Goal: Task Accomplishment & Management: Complete application form

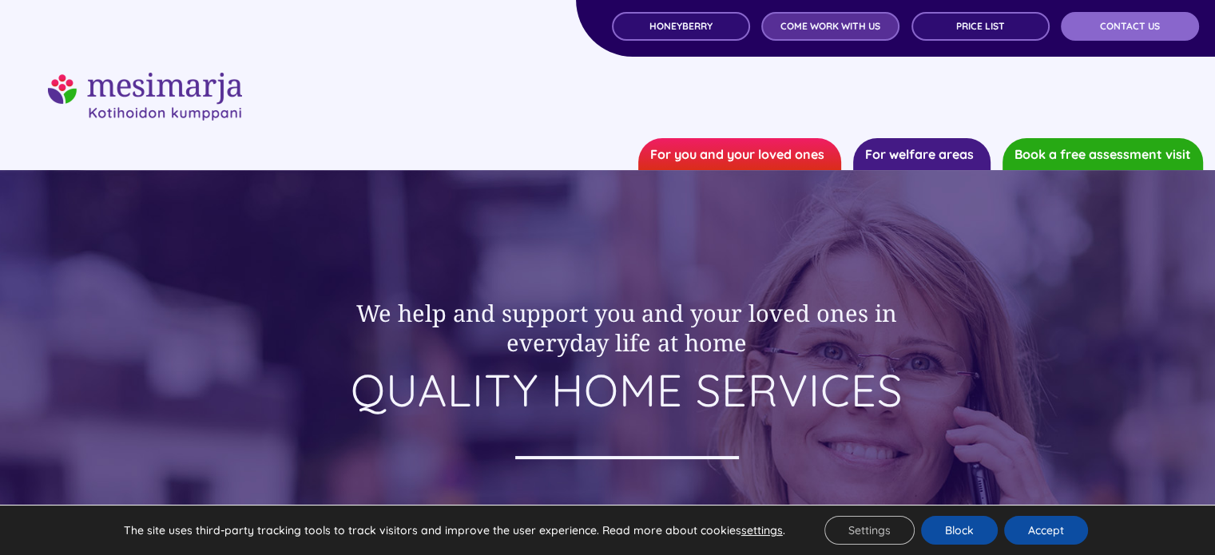
click at [824, 21] on font "COME WORK WITH US" at bounding box center [831, 26] width 100 height 12
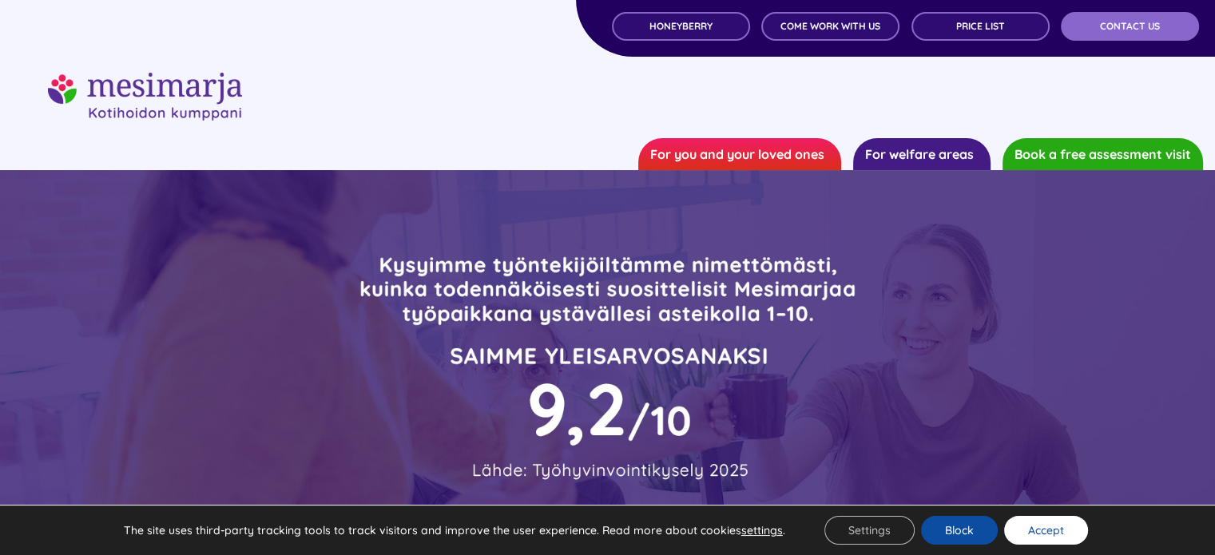
click at [1035, 539] on button "Accept" at bounding box center [1046, 530] width 84 height 29
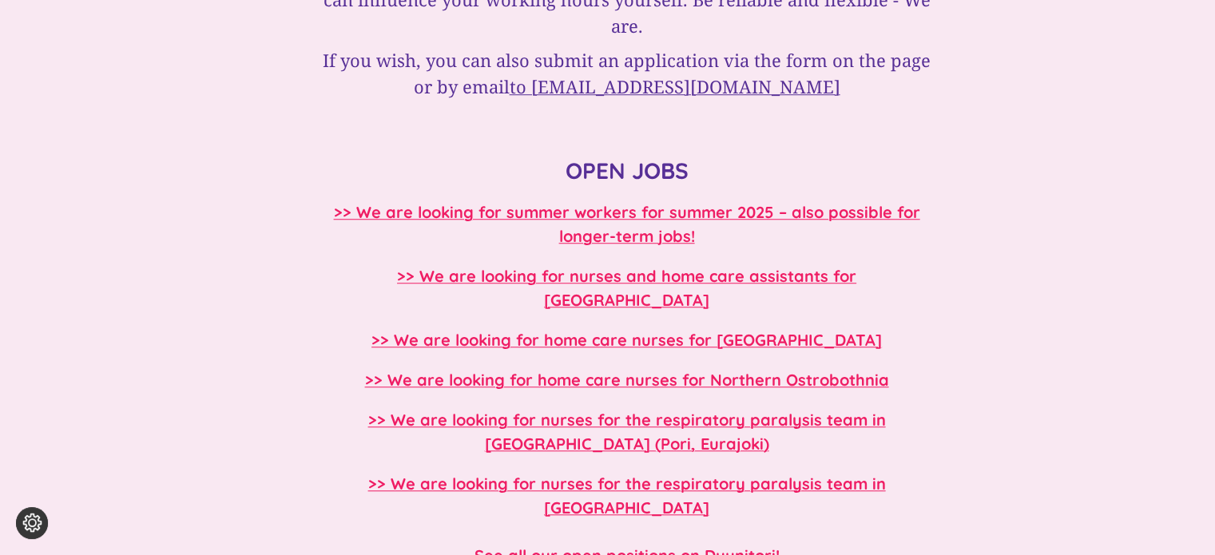
scroll to position [1342, 0]
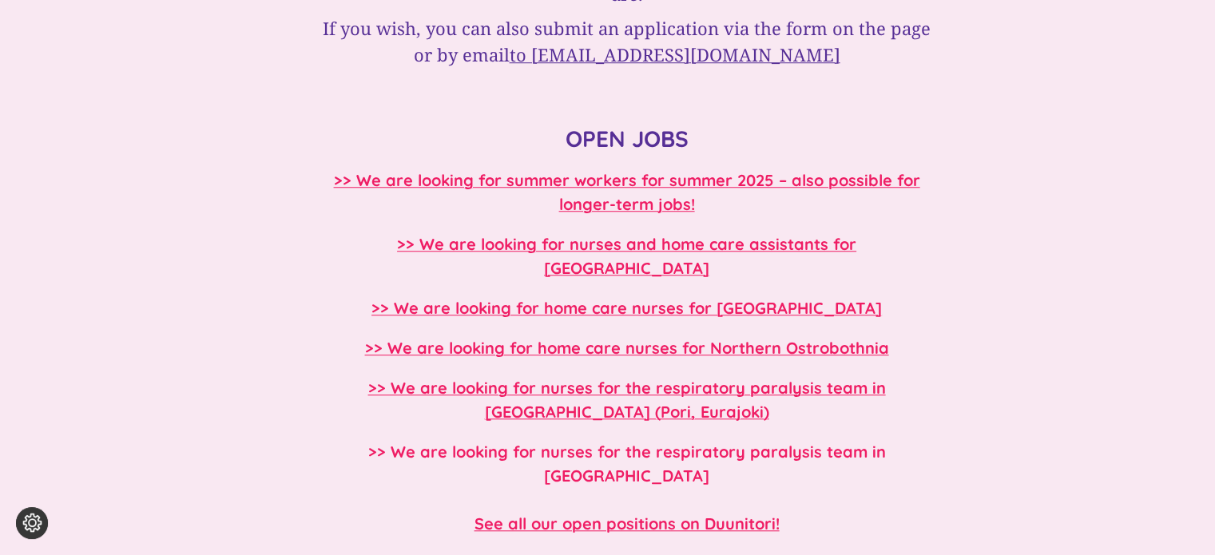
drag, startPoint x: 518, startPoint y: 394, endPoint x: 476, endPoint y: 374, distance: 46.1
drag, startPoint x: 476, startPoint y: 374, endPoint x: 450, endPoint y: 397, distance: 35.1
click at [462, 79] on div "Finding your dream home has never been easier. APPLY TO BE PART OF THE MESIMARJ…" at bounding box center [627, 131] width 614 height 1633
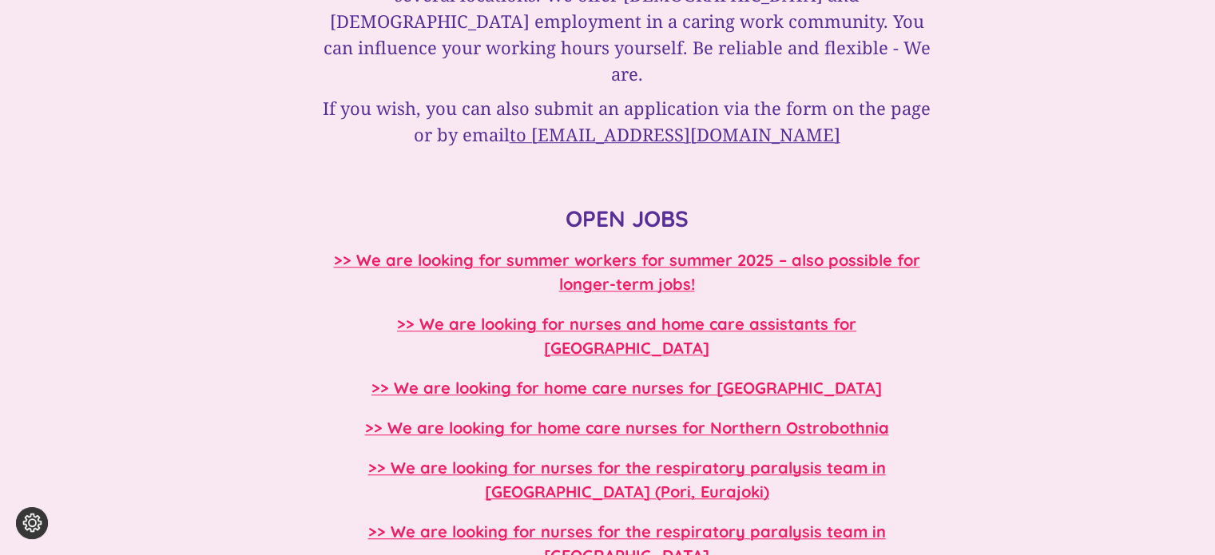
scroll to position [1215, 0]
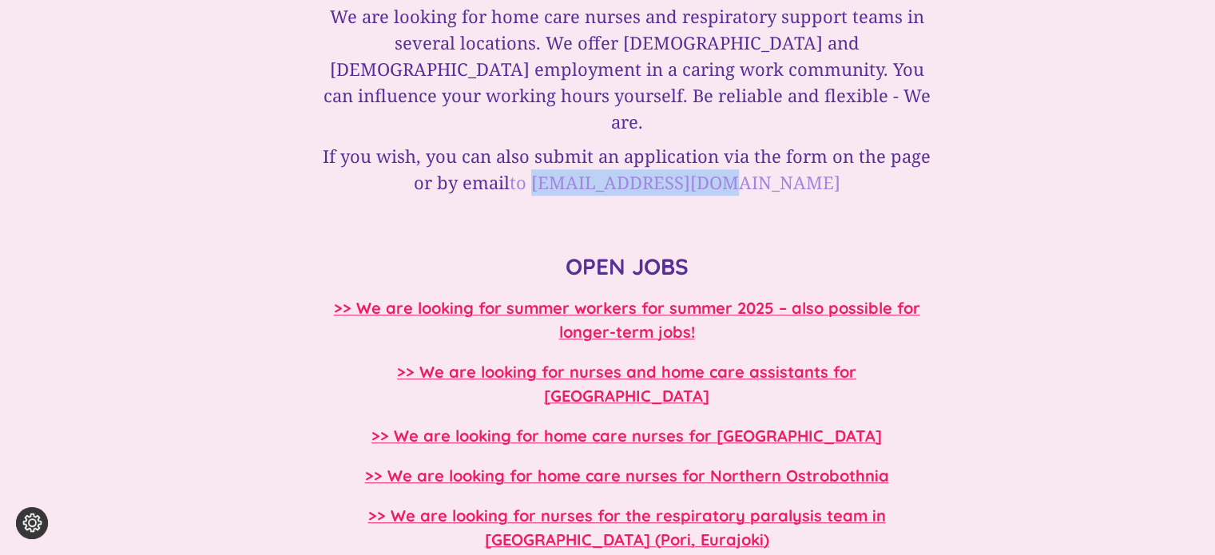
drag, startPoint x: 787, startPoint y: 153, endPoint x: 601, endPoint y: 162, distance: 186.4
click at [601, 162] on h3 "If you wish, you can also submit an application via the form on the page or by …" at bounding box center [627, 169] width 614 height 53
copy font "[EMAIL_ADDRESS][DOMAIN_NAME]"
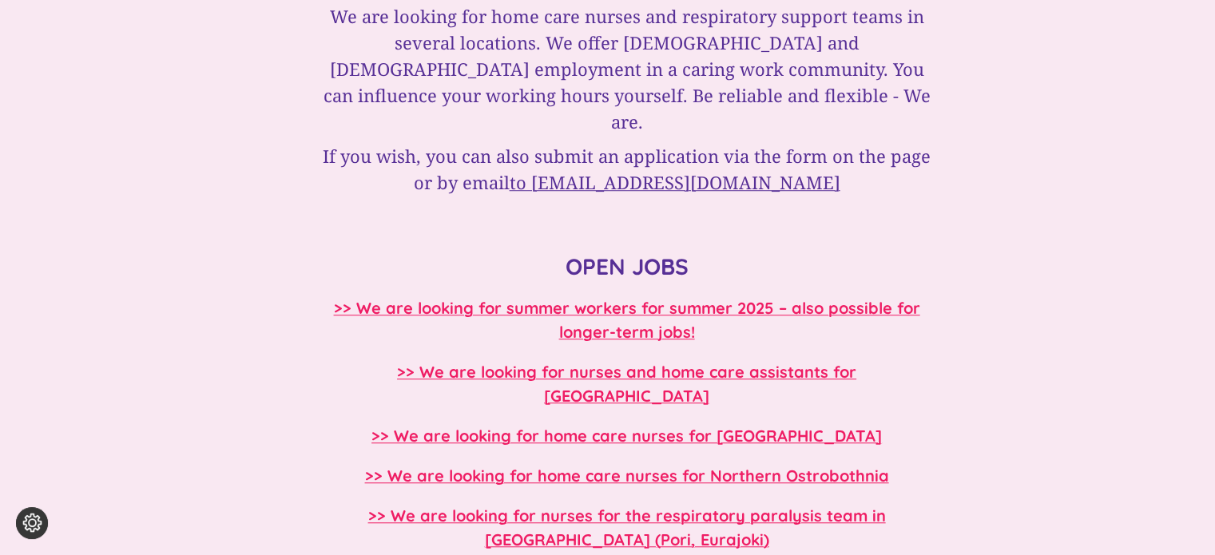
click at [229, 230] on div "Finding your dream home has never been easier. APPLY TO BE PART OF THE MESIMARJ…" at bounding box center [608, 259] width 959 height 1633
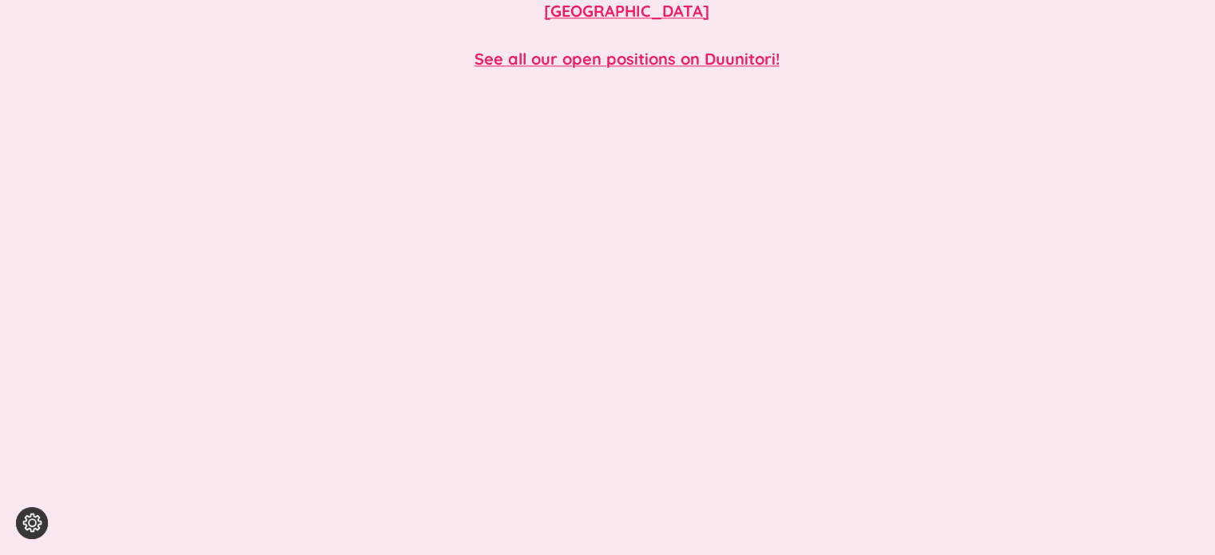
scroll to position [1822, 0]
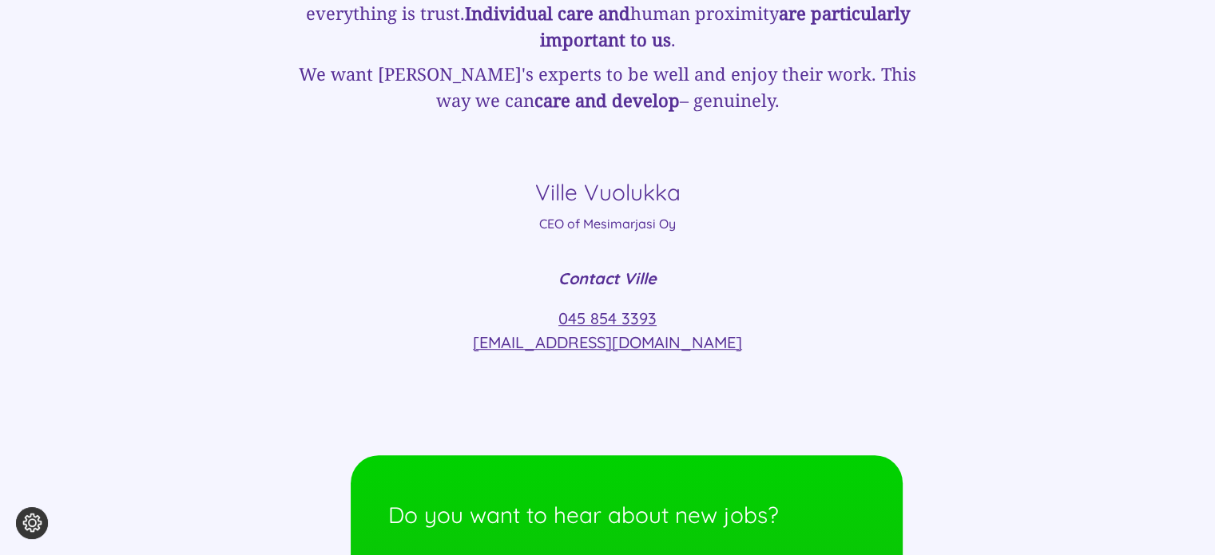
scroll to position [6808, 0]
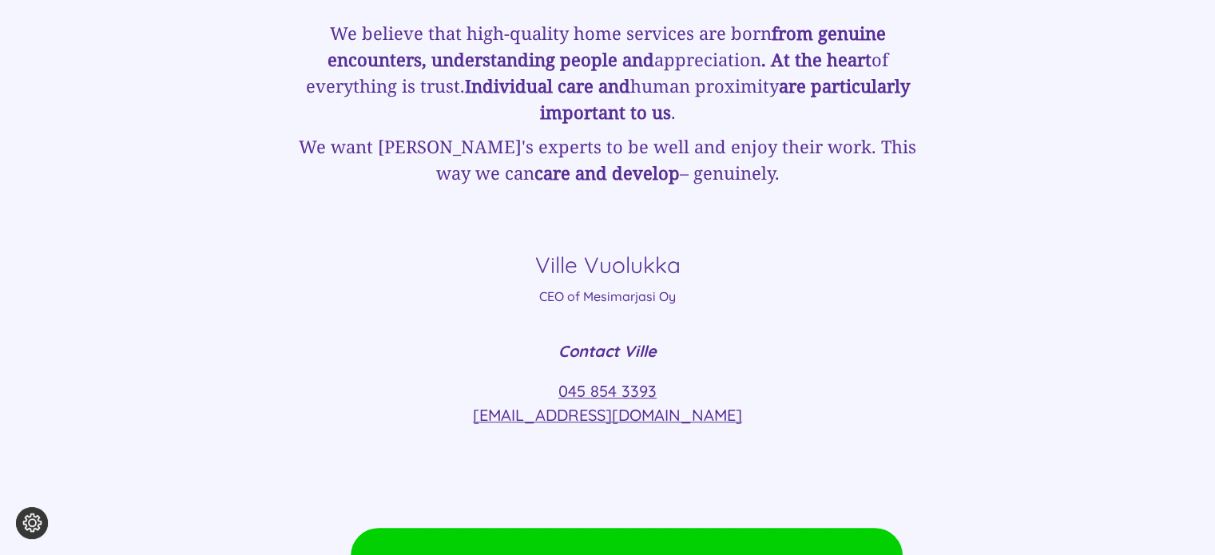
drag, startPoint x: 495, startPoint y: 312, endPoint x: 720, endPoint y: 320, distance: 224.6
click at [720, 380] on p "045 854 3393 ville.vuolukka@mesimarjasi.fi" at bounding box center [607, 404] width 639 height 48
copy font "ville.vuolukka@mesimarjasi.fi"
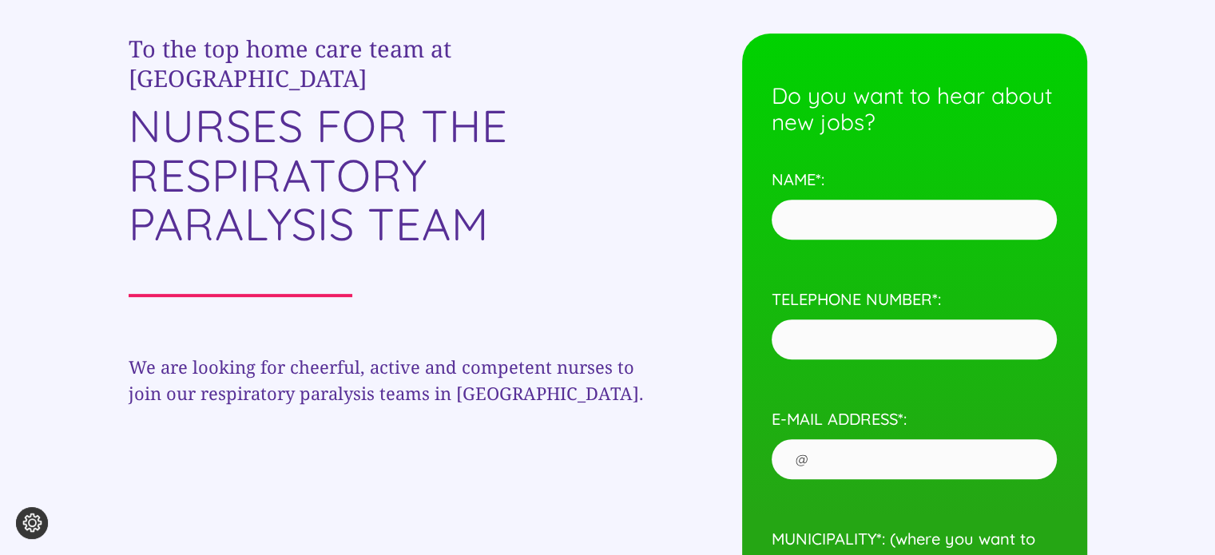
scroll to position [618, 0]
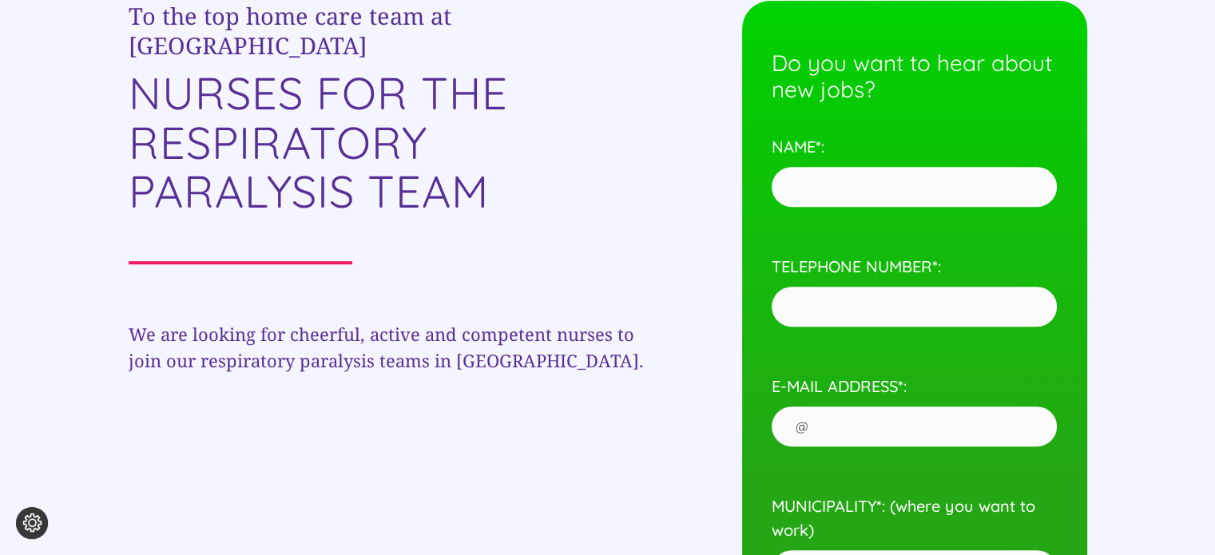
click at [841, 193] on input "NAME*:" at bounding box center [915, 187] width 286 height 40
type input "Sulochani Naotunna"
type input "0415758482"
type input "bhagya.naotunna@outlook.com"
type input "Tampere"
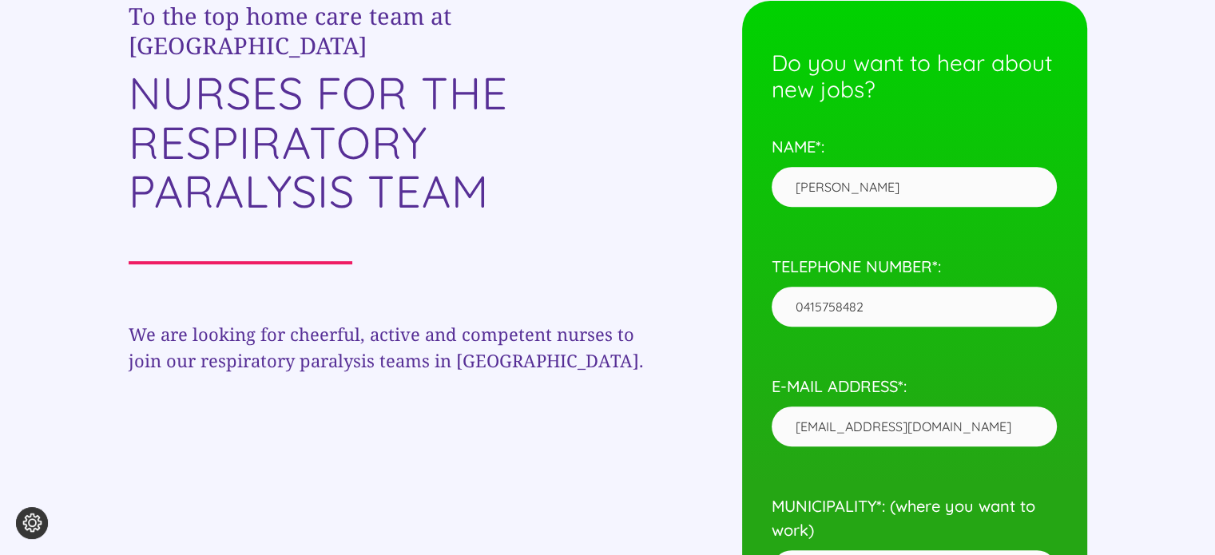
click at [751, 352] on div "Do you want to hear about new jobs? NAME*: Sulochani Naotunna TELEPHONE NUMBER*…" at bounding box center [914, 438] width 345 height 875
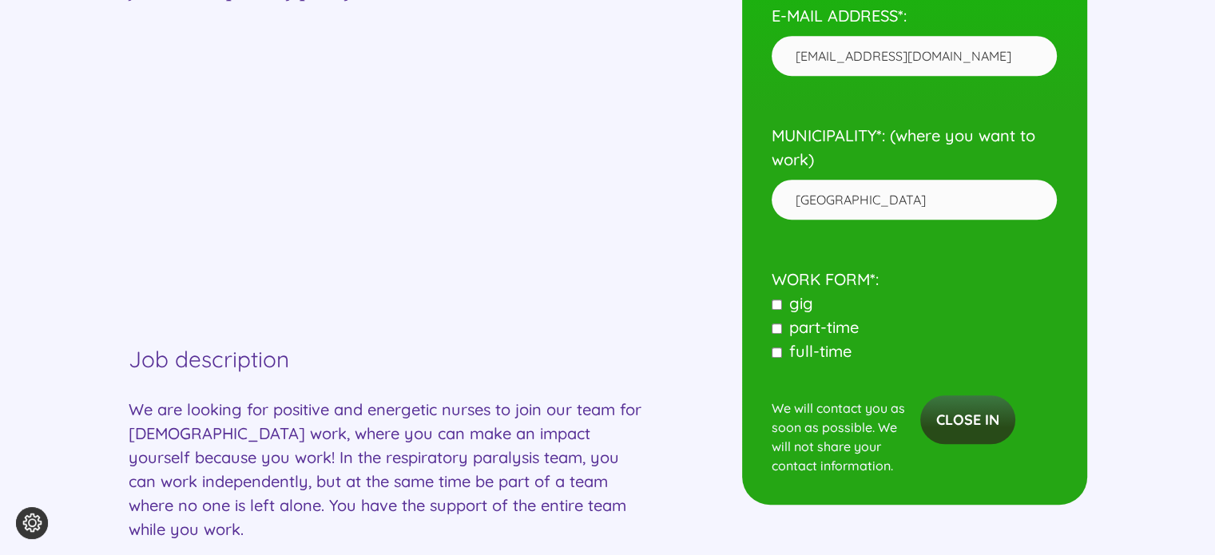
scroll to position [1001, 0]
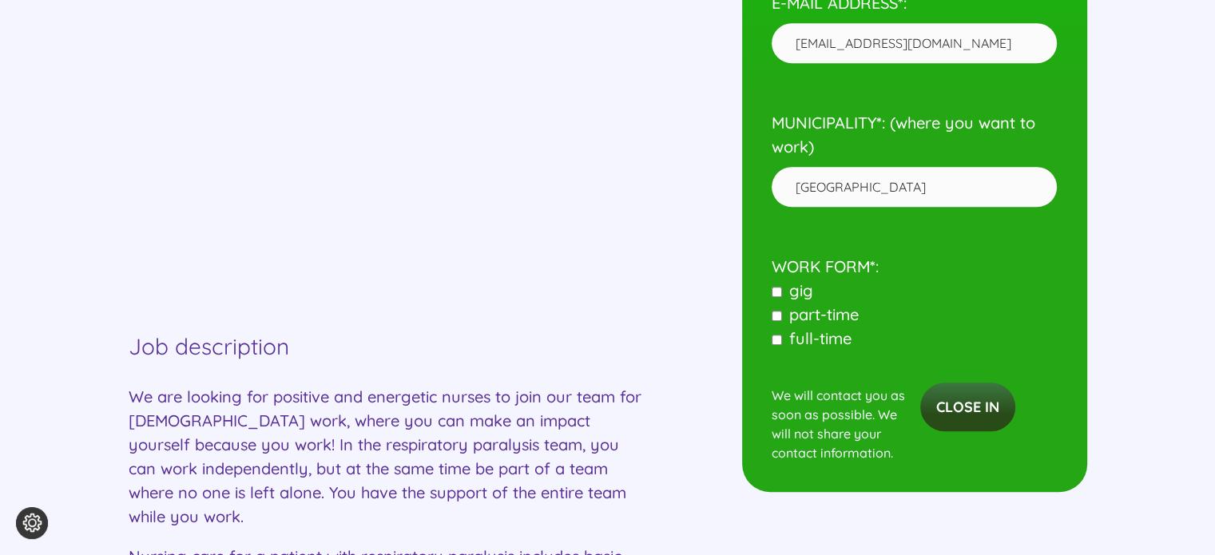
click at [773, 293] on input"] "gig" at bounding box center [777, 292] width 10 height 10
checkbox input"] "true"
click at [773, 309] on label "part-time" at bounding box center [815, 314] width 87 height 20
click at [773, 311] on input"] "part-time" at bounding box center [777, 316] width 10 height 10
checkbox input"] "true"
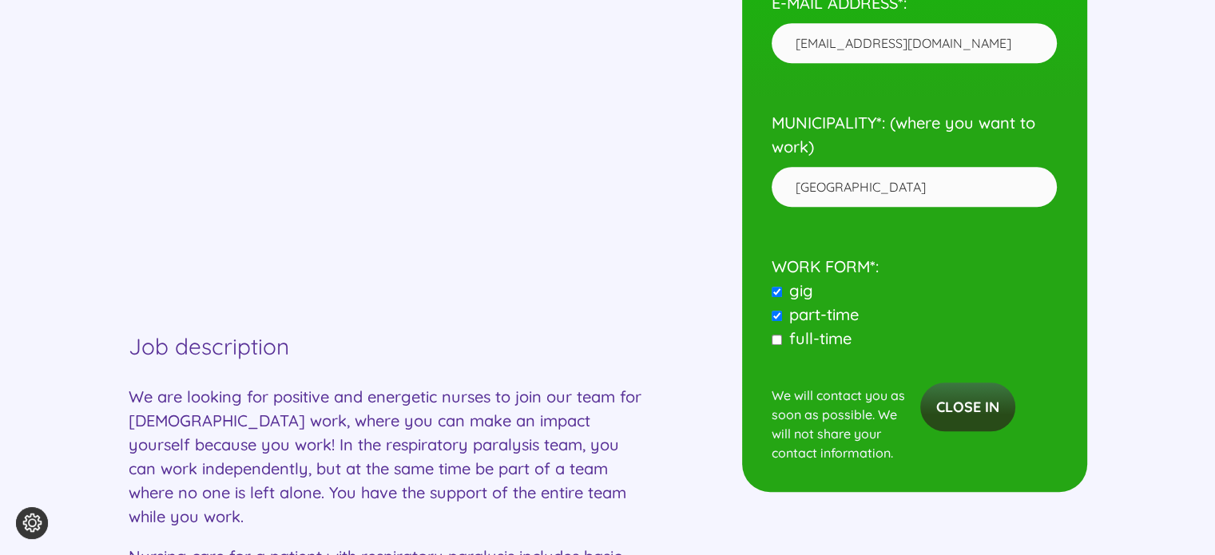
click at [774, 335] on input"] "full-time" at bounding box center [777, 340] width 10 height 10
checkbox input"] "true"
click at [963, 392] on input "Close in" at bounding box center [967, 407] width 95 height 49
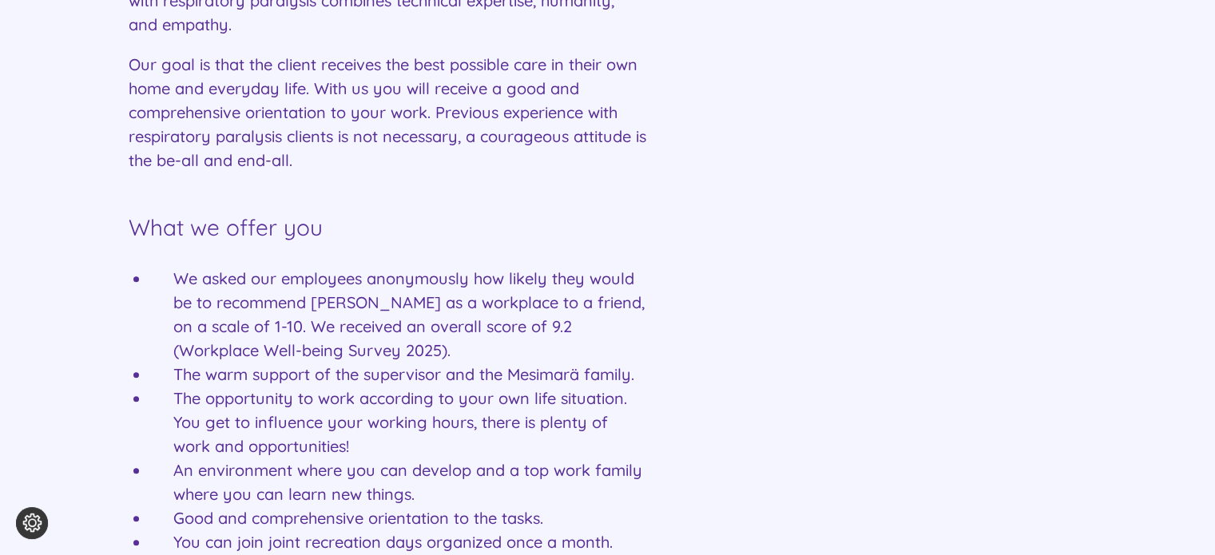
scroll to position [1640, 0]
